Goal: Find specific page/section: Find specific page/section

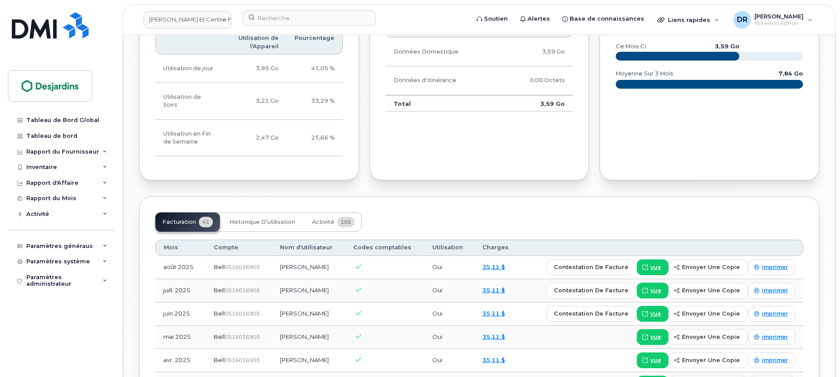
scroll to position [614, 0]
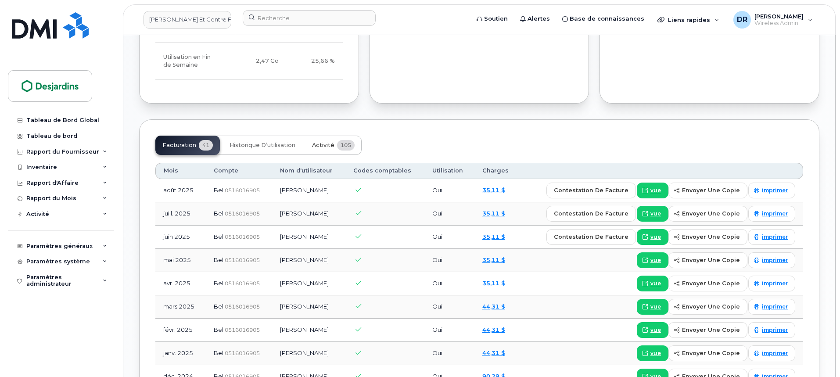
click at [324, 142] on span "Activité" at bounding box center [323, 145] width 22 height 7
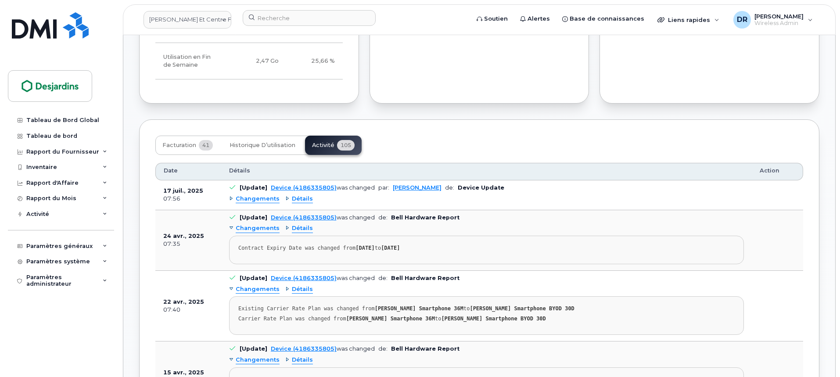
click at [245, 195] on span "Changements" at bounding box center [258, 199] width 44 height 8
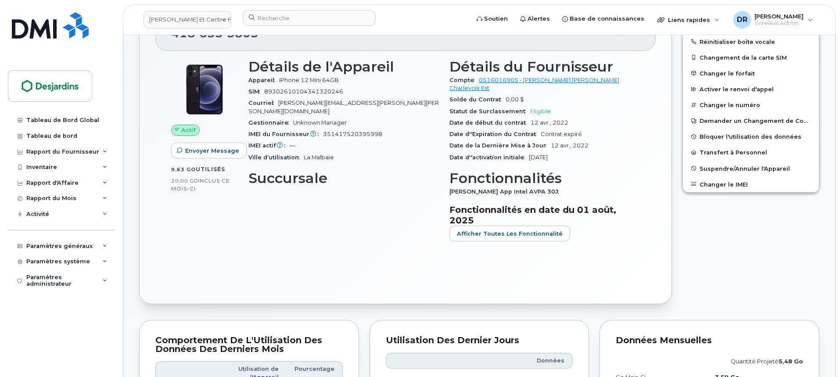
scroll to position [176, 0]
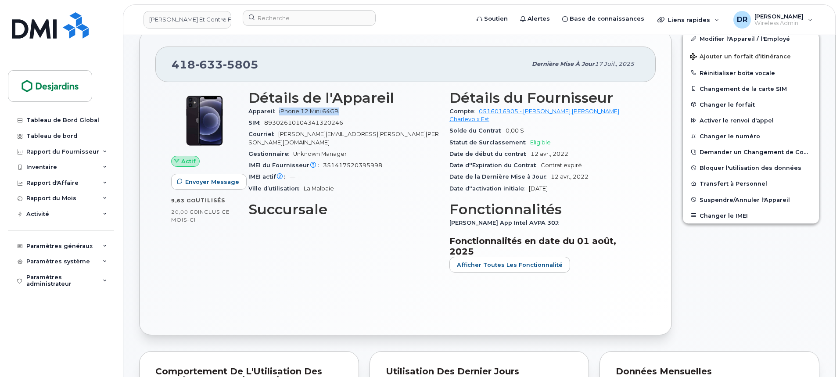
drag, startPoint x: 342, startPoint y: 111, endPoint x: 279, endPoint y: 114, distance: 63.3
click at [279, 114] on span "iPhone 12 Mini 64GB" at bounding box center [310, 111] width 63 height 7
copy span "iPhone 12 Mini 64GB"
drag, startPoint x: 353, startPoint y: 114, endPoint x: 343, endPoint y: 113, distance: 10.1
click at [353, 114] on div "Appareil iPhone 12 Mini 64GB" at bounding box center [343, 111] width 190 height 11
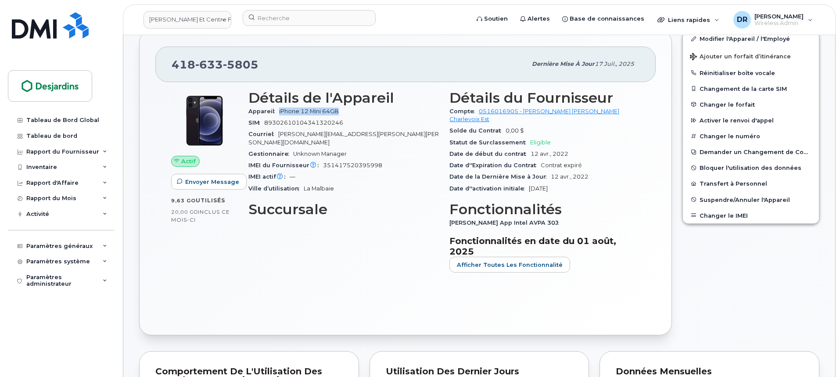
drag, startPoint x: 342, startPoint y: 112, endPoint x: 278, endPoint y: 115, distance: 64.1
click at [278, 115] on div "Appareil iPhone 12 Mini 64GB" at bounding box center [343, 111] width 190 height 11
copy span "iPhone 12 Mini 64GB"
drag, startPoint x: 359, startPoint y: 159, endPoint x: 322, endPoint y: 159, distance: 37.3
click at [322, 160] on div "IMEI du Fournisseur L'IMEI de l'opérateur est celui signalé lors du dernier cyc…" at bounding box center [343, 165] width 190 height 11
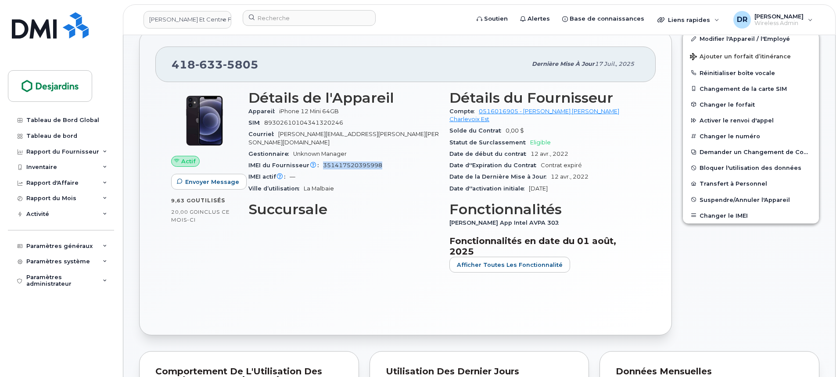
copy span "351417520395998"
drag, startPoint x: 383, startPoint y: 135, endPoint x: 280, endPoint y: 138, distance: 102.8
click at [280, 138] on div "Courriel [PERSON_NAME][EMAIL_ADDRESS][PERSON_NAME][PERSON_NAME][DOMAIN_NAME]" at bounding box center [343, 139] width 190 height 20
copy span "[PERSON_NAME][EMAIL_ADDRESS][PERSON_NAME][PERSON_NAME][DOMAIN_NAME]"
click at [376, 135] on span "[PERSON_NAME][EMAIL_ADDRESS][PERSON_NAME][PERSON_NAME][DOMAIN_NAME]" at bounding box center [343, 138] width 190 height 14
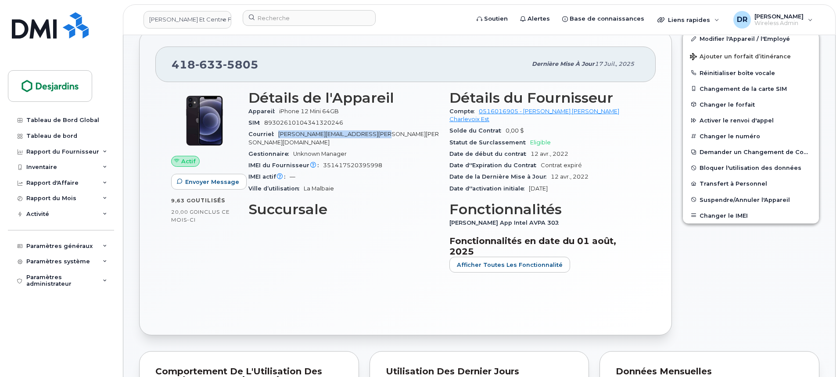
drag, startPoint x: 379, startPoint y: 134, endPoint x: 278, endPoint y: 136, distance: 101.4
click at [278, 136] on div "Courriel [PERSON_NAME][EMAIL_ADDRESS][PERSON_NAME][PERSON_NAME][DOMAIN_NAME]" at bounding box center [343, 139] width 190 height 20
copy span "[PERSON_NAME][EMAIL_ADDRESS][PERSON_NAME][PERSON_NAME][DOMAIN_NAME]"
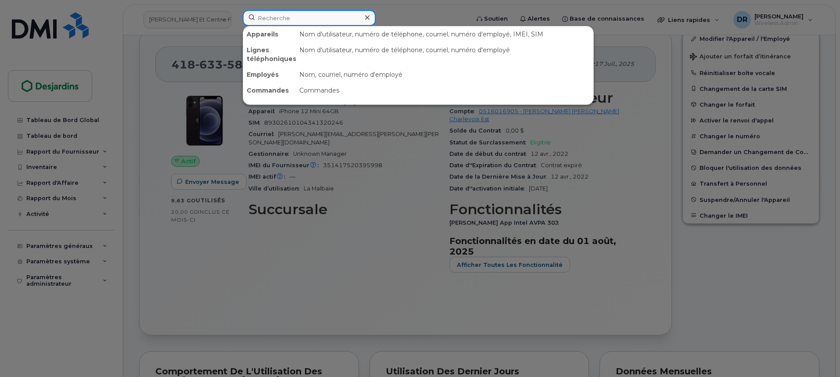
click at [276, 18] on input at bounding box center [309, 18] width 133 height 16
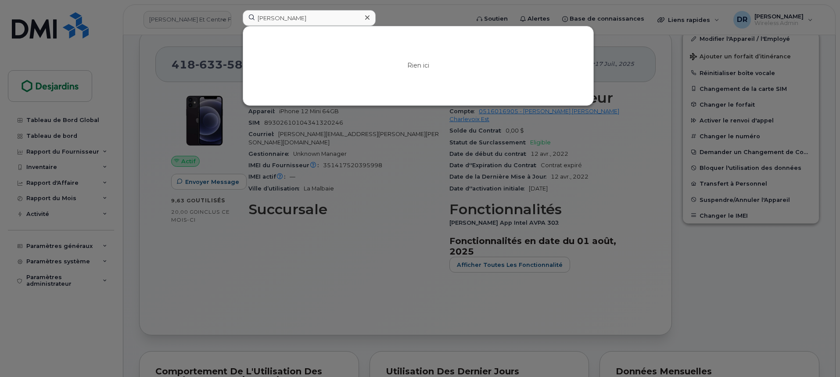
click at [201, 72] on div at bounding box center [420, 188] width 840 height 377
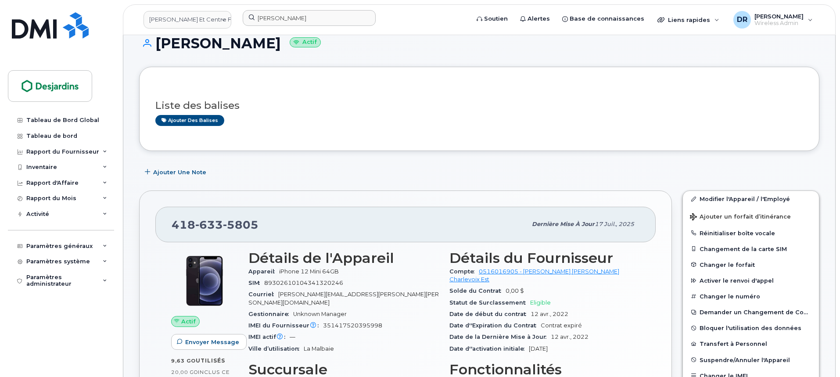
scroll to position [0, 0]
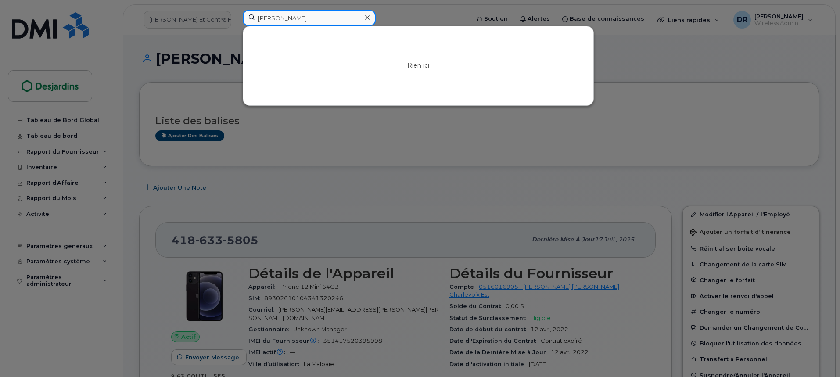
click at [260, 19] on input "[PERSON_NAME]" at bounding box center [309, 18] width 133 height 16
click at [305, 19] on input "[PERSON_NAME]" at bounding box center [309, 18] width 133 height 16
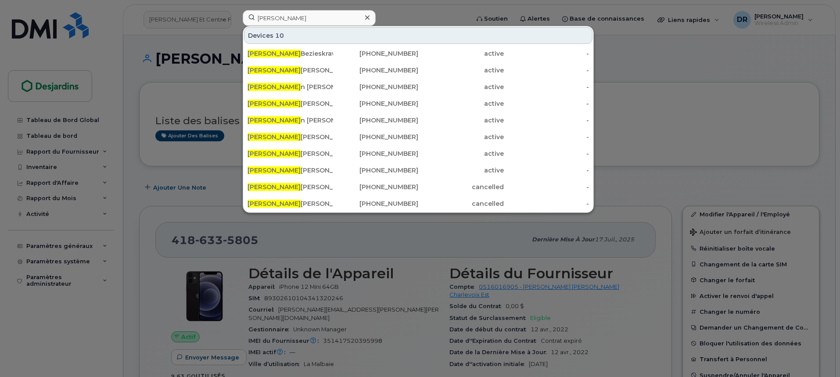
click at [192, 38] on div at bounding box center [420, 188] width 840 height 377
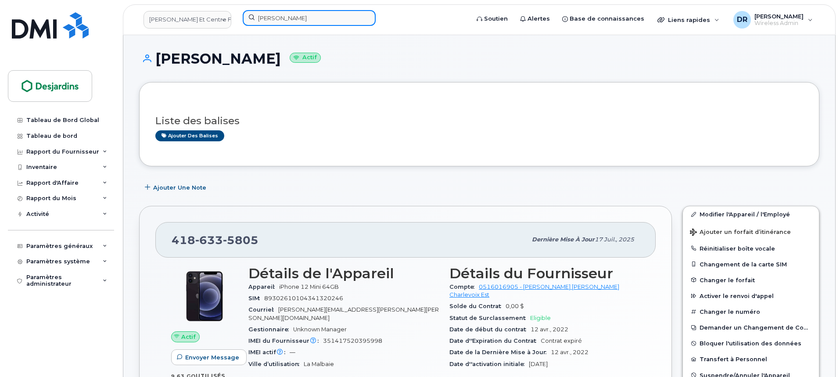
click at [309, 15] on input "[PERSON_NAME]" at bounding box center [309, 18] width 133 height 16
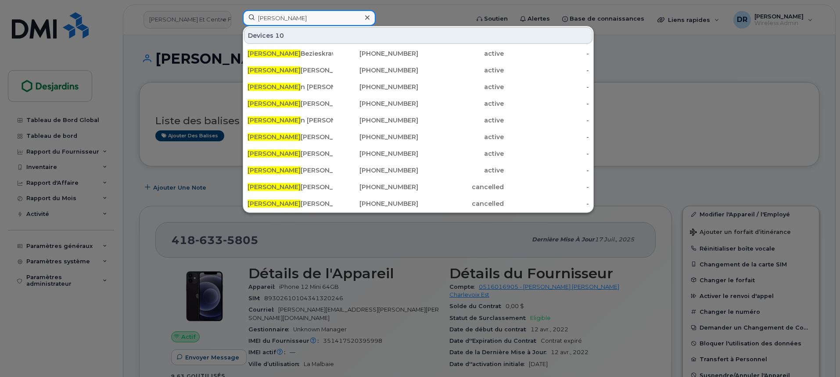
paste input "4168016701"
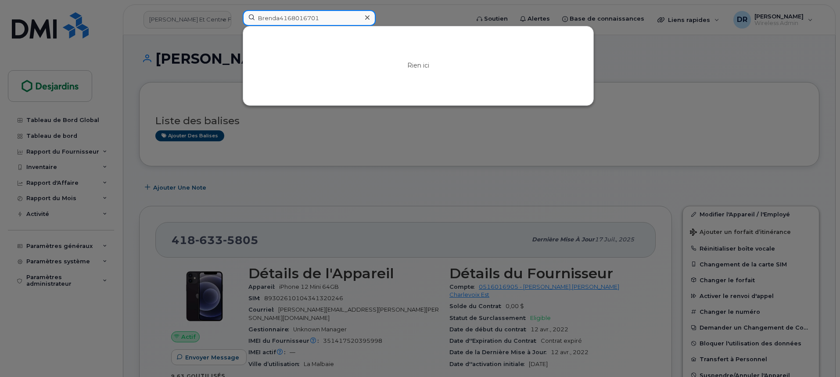
drag, startPoint x: 280, startPoint y: 18, endPoint x: 184, endPoint y: 13, distance: 96.2
click at [236, 13] on div "Brenda4168016701 Rien ici" at bounding box center [353, 19] width 235 height 19
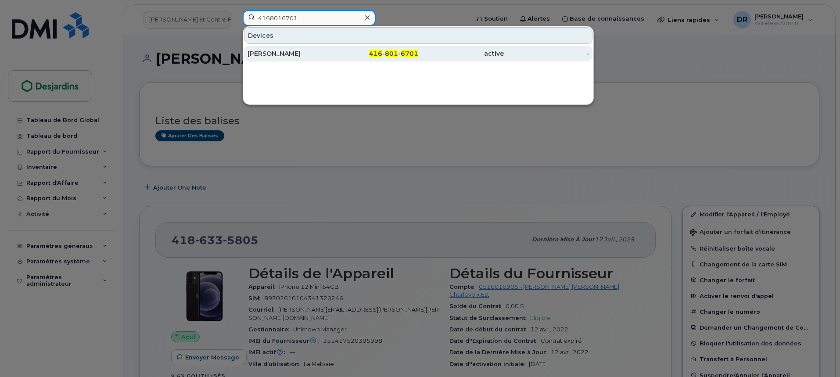
type input "4168016701"
click at [292, 54] on div "[PERSON_NAME]" at bounding box center [291, 53] width 86 height 9
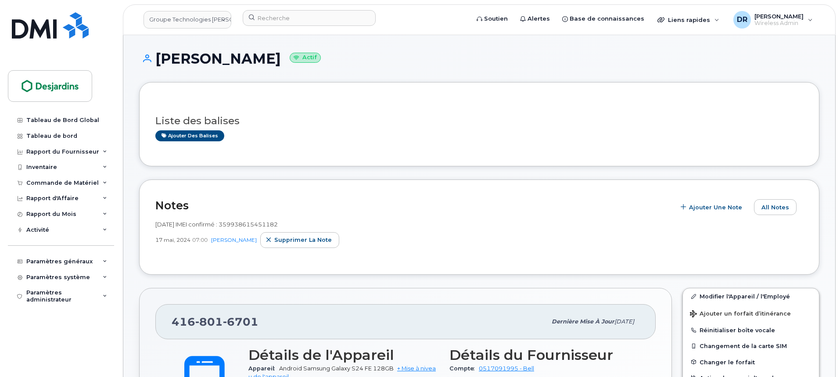
drag, startPoint x: 334, startPoint y: 63, endPoint x: 158, endPoint y: 65, distance: 175.1
click at [158, 65] on h1 "[PERSON_NAME] Actif" at bounding box center [479, 58] width 680 height 15
copy h1 "[PERSON_NAME]"
click at [327, 62] on h1 "[PERSON_NAME] Actif" at bounding box center [479, 58] width 680 height 15
drag, startPoint x: 333, startPoint y: 60, endPoint x: 160, endPoint y: 56, distance: 173.0
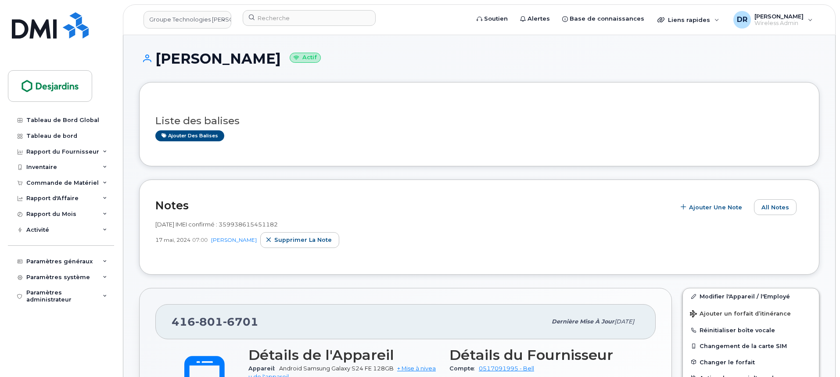
click at [160, 56] on h1 "Brenda Bezieskrawagna Actif" at bounding box center [479, 58] width 680 height 15
copy h1 "Brenda Bezieskrawagna"
drag, startPoint x: 223, startPoint y: 319, endPoint x: 165, endPoint y: 322, distance: 58.5
click at [165, 322] on div "416 801 6701 Dernière mise à jour 11 sept., 2025" at bounding box center [405, 321] width 500 height 35
copy span "416 801 6701"
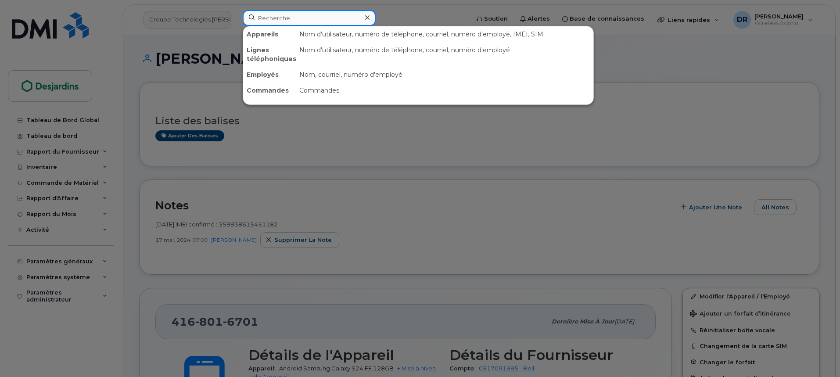
click at [295, 13] on input at bounding box center [309, 18] width 133 height 16
paste input "4389266452"
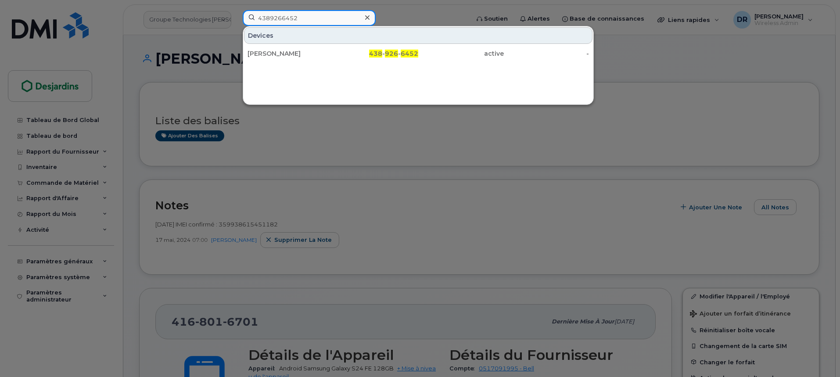
drag, startPoint x: 302, startPoint y: 14, endPoint x: 205, endPoint y: 15, distance: 96.6
click at [236, 15] on div "4389266452 Devices Clémence Vissac 438 - 926 - 6452 active -" at bounding box center [353, 19] width 235 height 19
paste input "189282541"
drag, startPoint x: 310, startPoint y: 16, endPoint x: 223, endPoint y: 9, distance: 88.1
click at [236, 10] on div "4189282541 Devices Jean Christian Ross 418 - 928 - 2541 active -" at bounding box center [353, 19] width 235 height 19
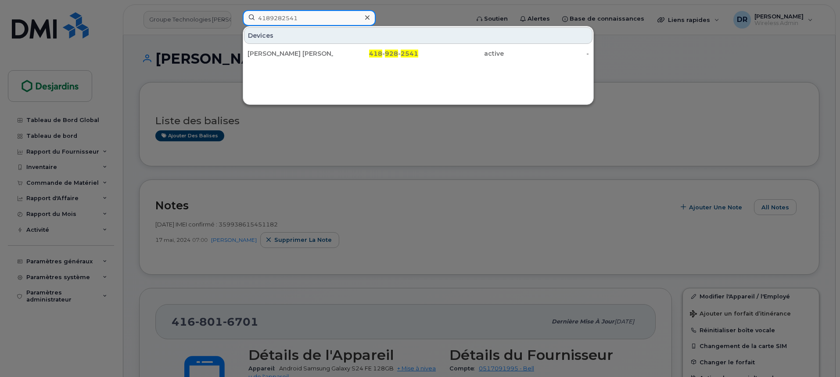
paste input "384651606"
drag, startPoint x: 302, startPoint y: 16, endPoint x: 176, endPoint y: 6, distance: 125.9
click at [236, 10] on div "4384651606 Devices Sarah Ahern Lestage 438 - 465 - 1606 active -" at bounding box center [353, 19] width 235 height 19
paste input "8303358"
drag, startPoint x: 303, startPoint y: 19, endPoint x: 240, endPoint y: 16, distance: 63.3
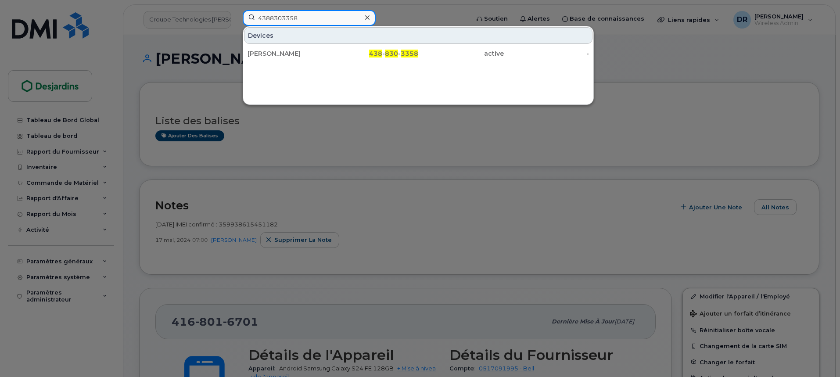
click at [240, 16] on div "4388303358 Devices Gabrielle Lachance 438 - 830 - 3358 active -" at bounding box center [353, 19] width 235 height 19
paste input "166601081"
drag, startPoint x: 236, startPoint y: 17, endPoint x: 223, endPoint y: 17, distance: 13.2
click at [236, 17] on div "4166601081 Devices Lindsey Delaney 416 - 660 - 1081 active -" at bounding box center [353, 19] width 235 height 19
paste input "9057177649"
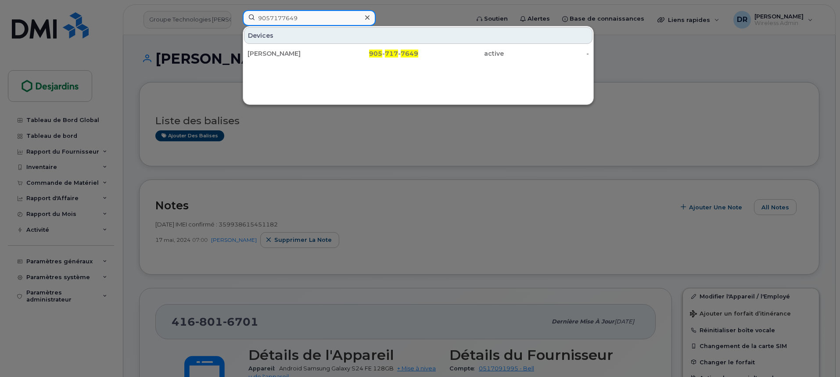
type input "9057177649"
click at [368, 15] on icon at bounding box center [367, 17] width 4 height 7
